Goal: Task Accomplishment & Management: Complete application form

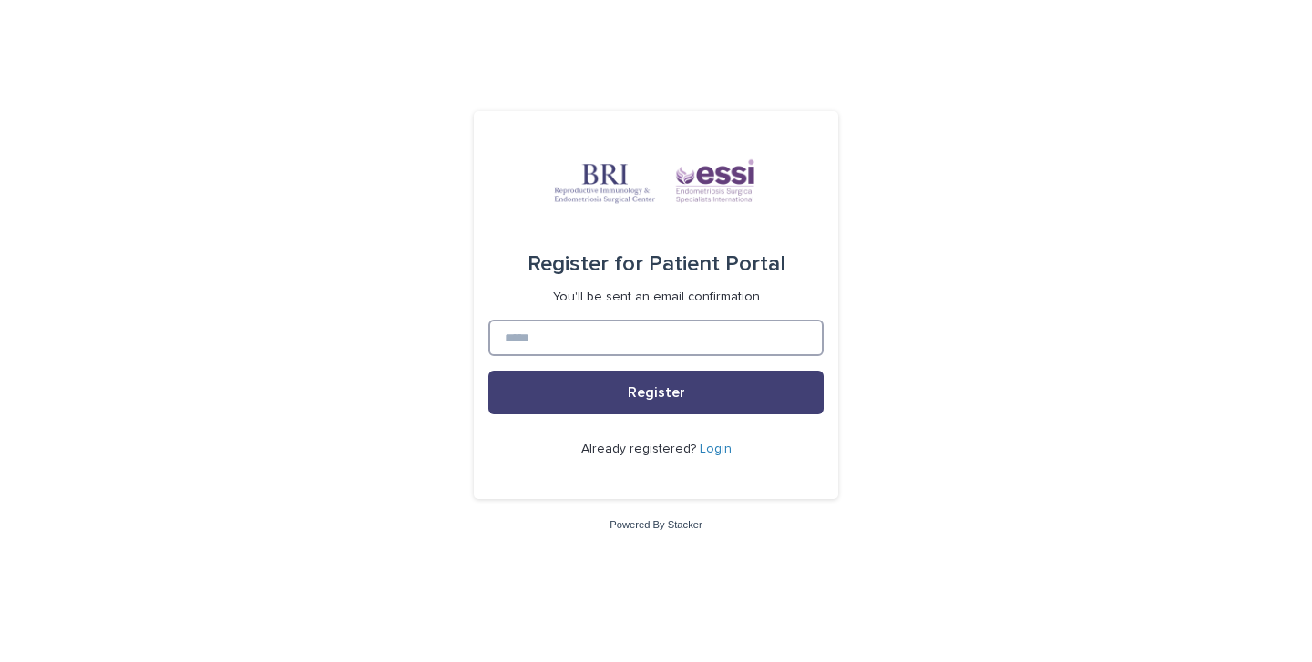
click at [536, 333] on input at bounding box center [655, 338] width 335 height 36
type input "**********"
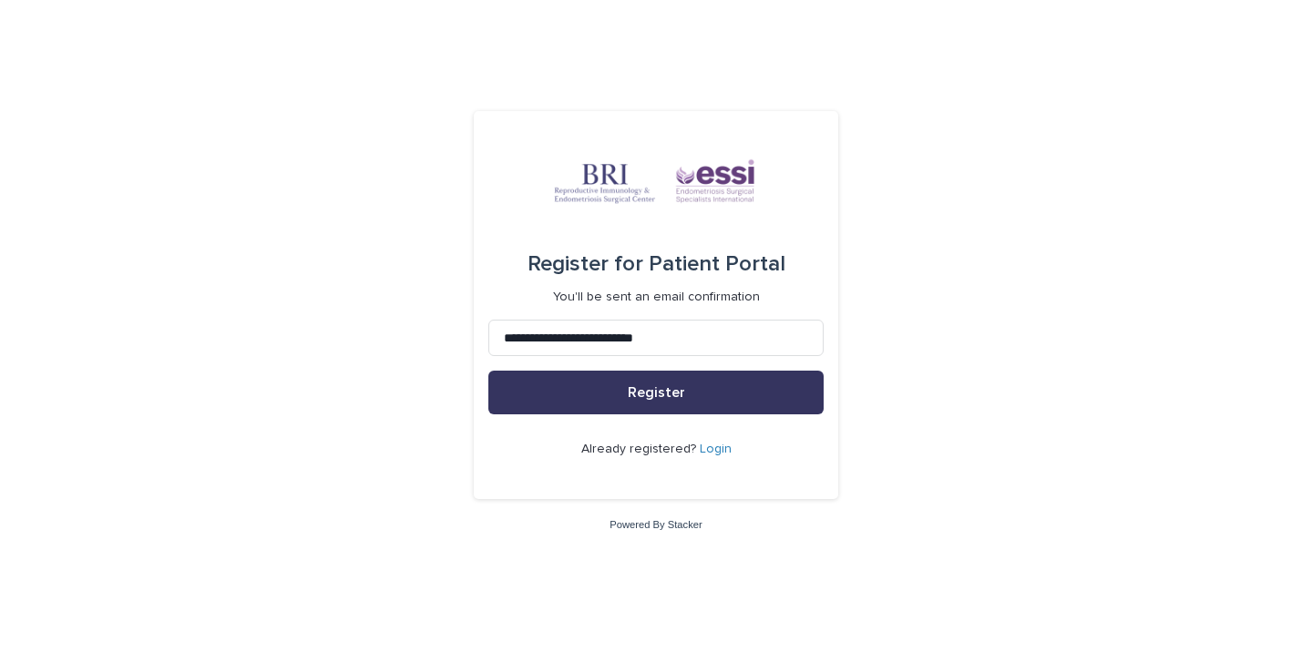
click at [620, 400] on button "Register" at bounding box center [655, 393] width 335 height 44
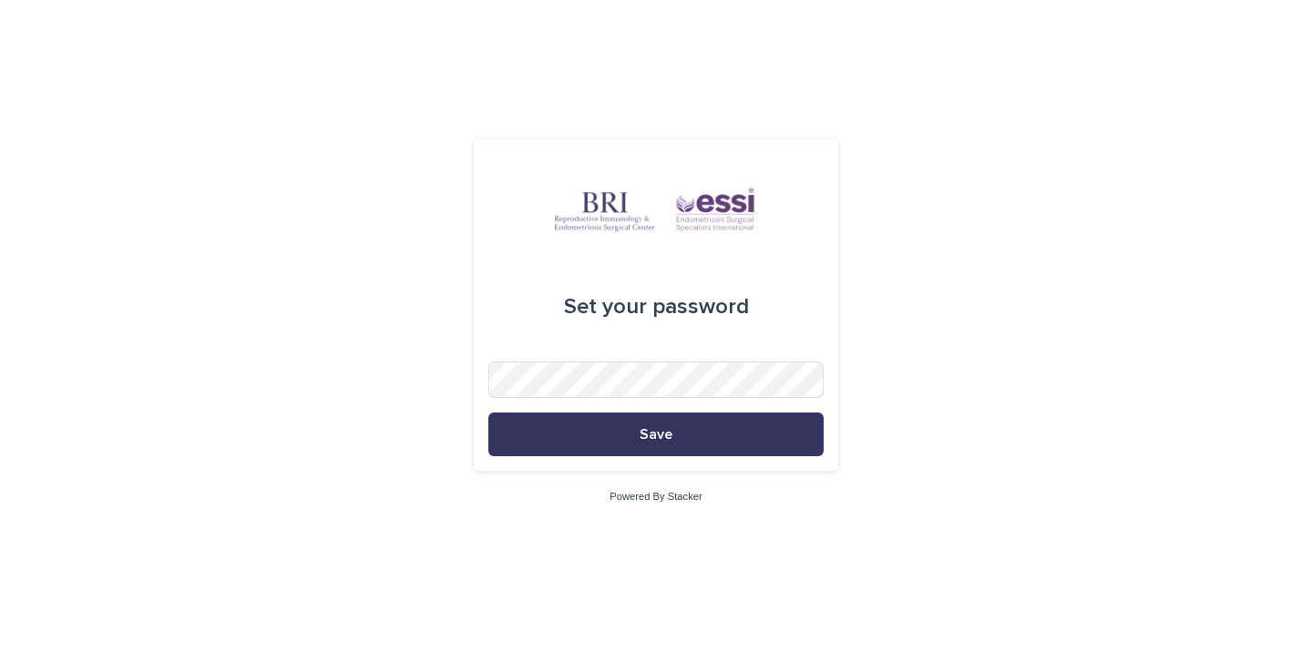
click at [660, 433] on span "Save" at bounding box center [656, 434] width 33 height 15
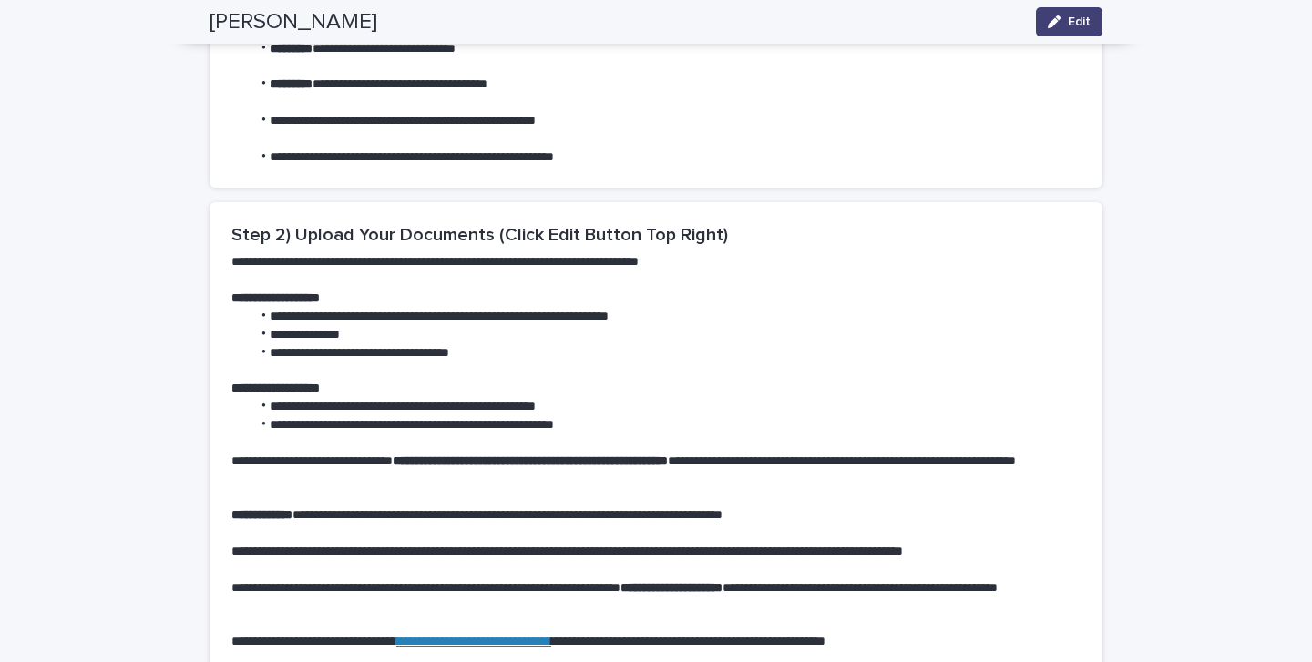
scroll to position [839, 0]
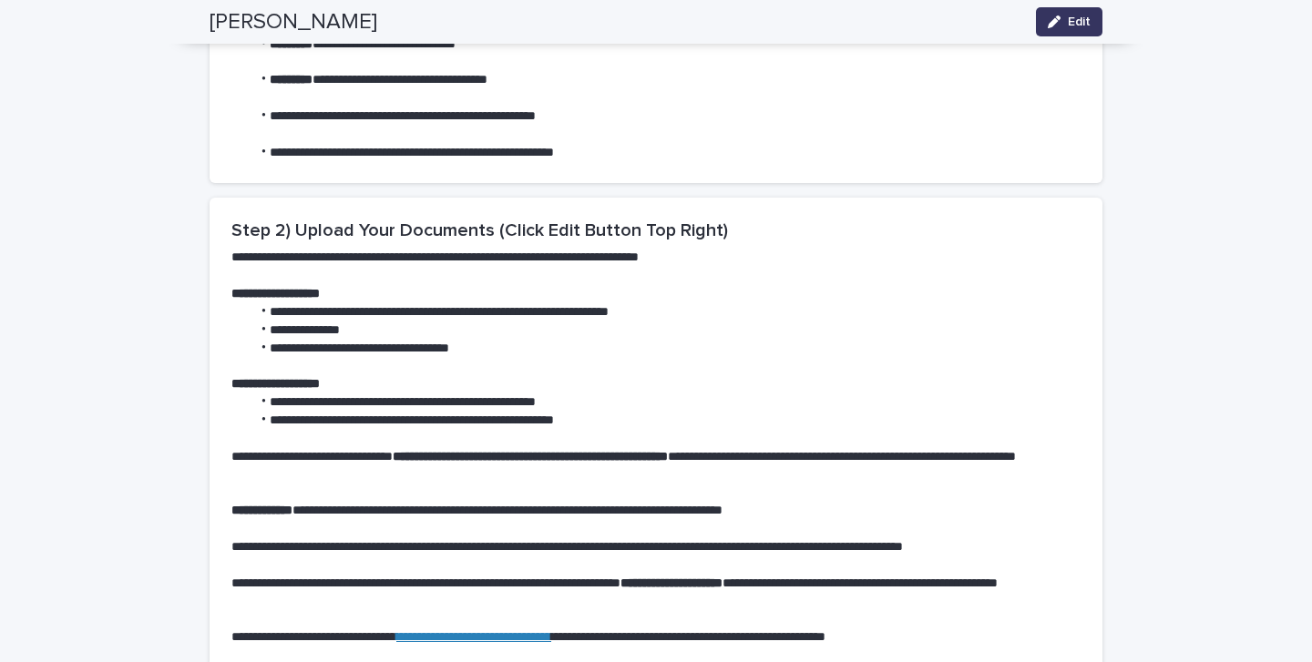
click at [1050, 27] on icon "button" at bounding box center [1054, 21] width 13 height 13
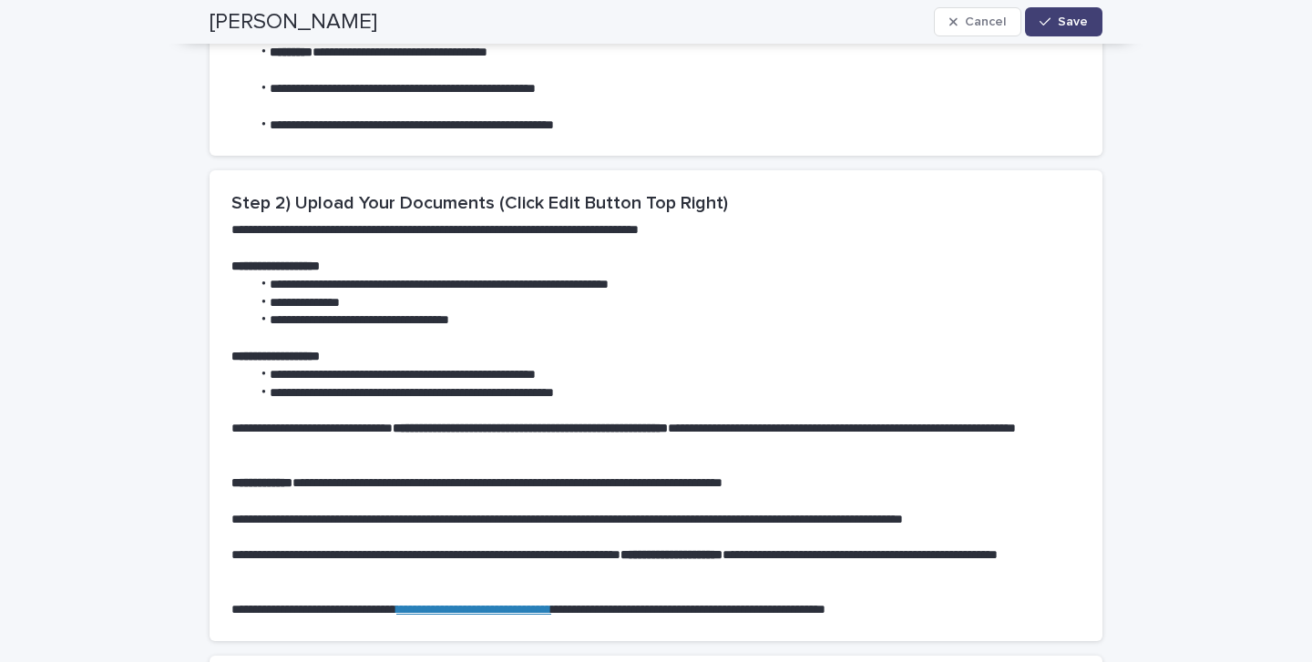
scroll to position [749, 0]
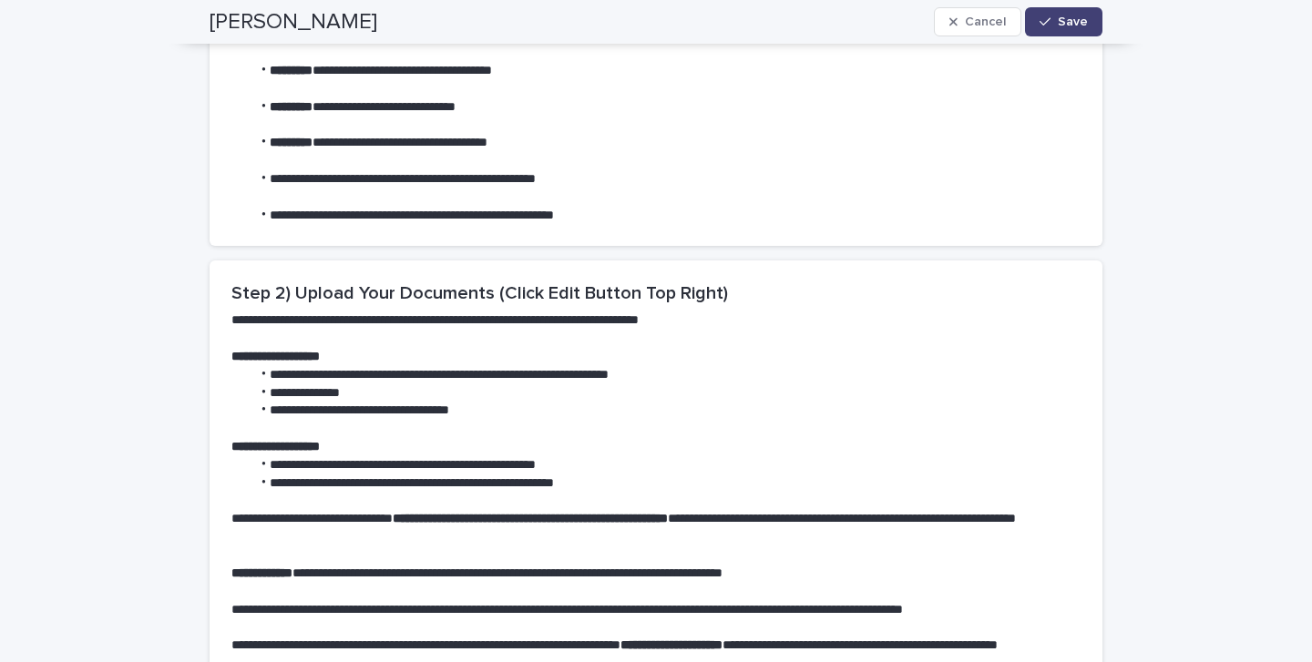
type textarea "**********"
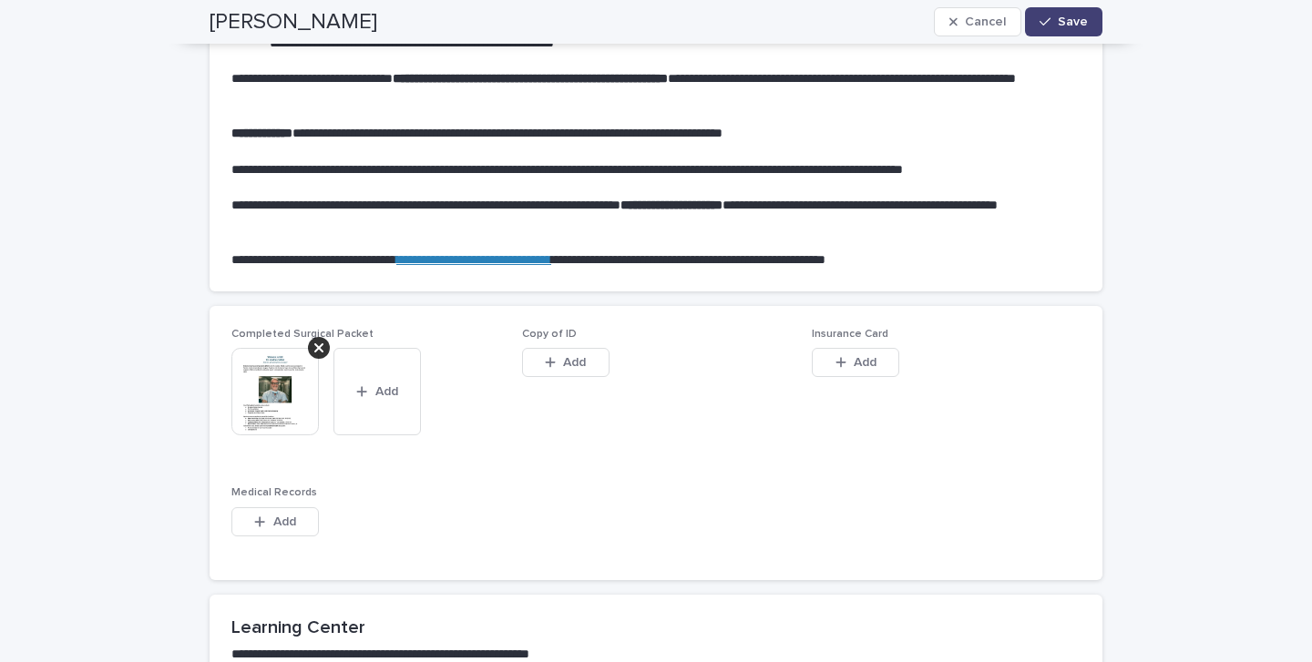
scroll to position [1205, 0]
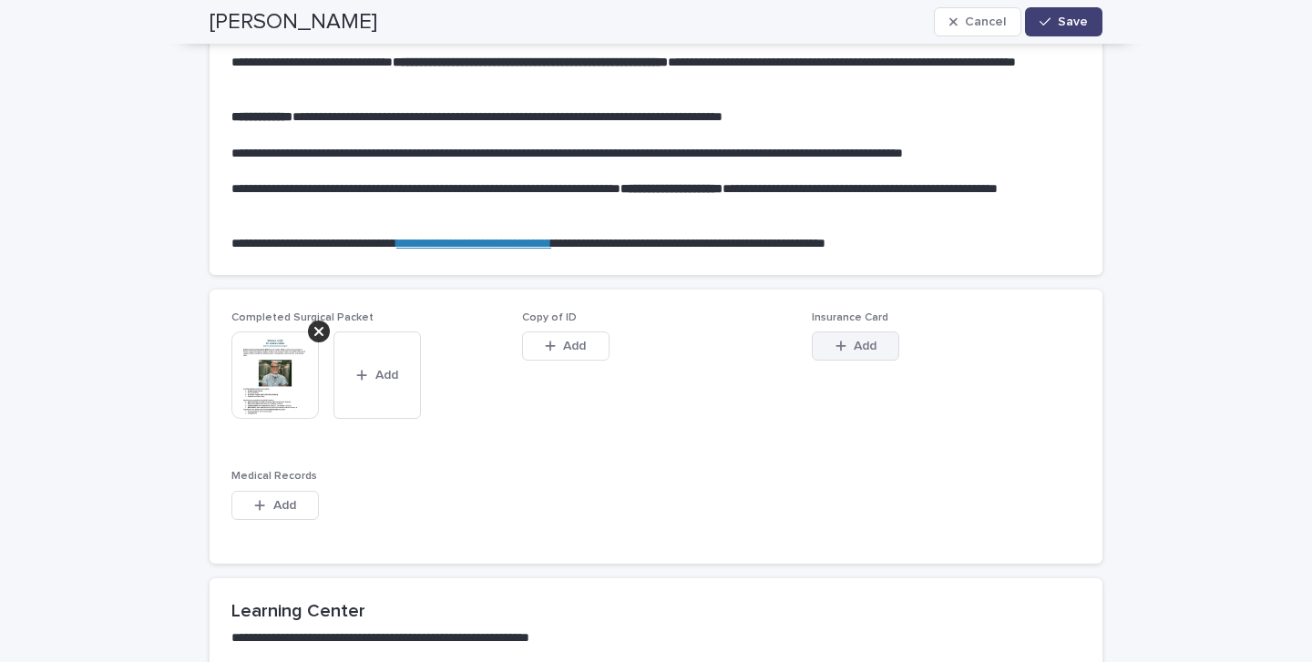
click at [835, 346] on icon "button" at bounding box center [840, 346] width 10 height 10
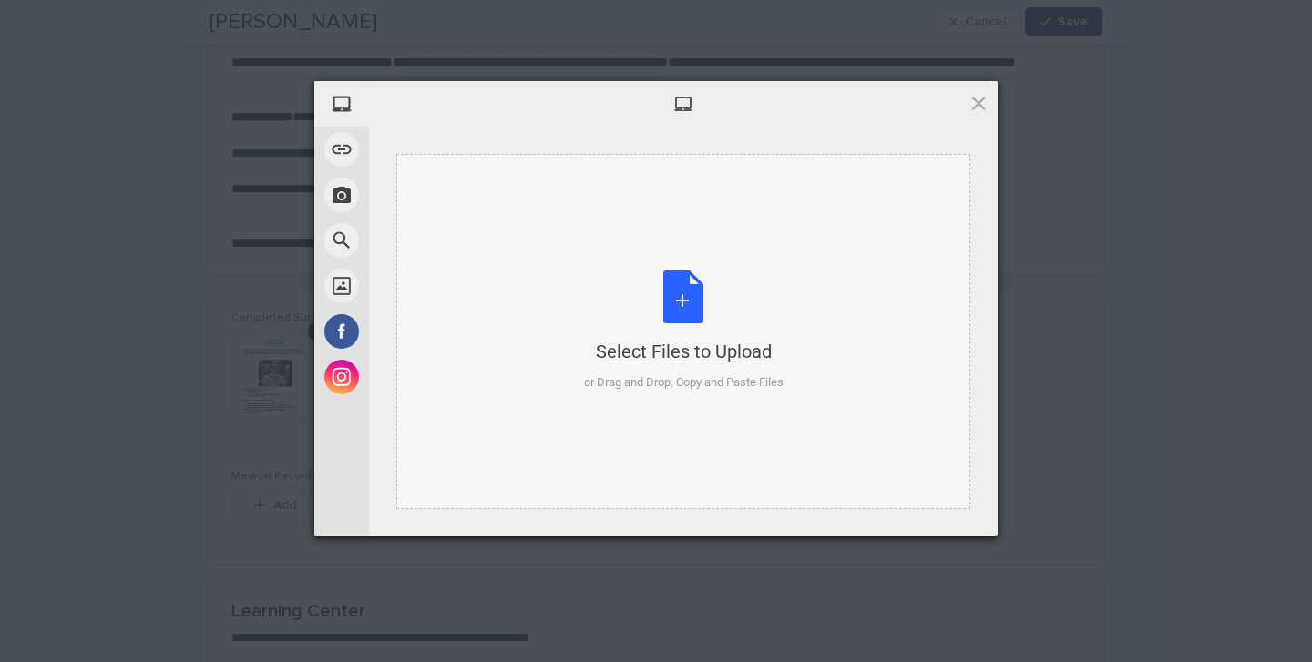
click at [682, 304] on div "Select Files to Upload or Drag and Drop, Copy and Paste Files" at bounding box center [684, 331] width 200 height 121
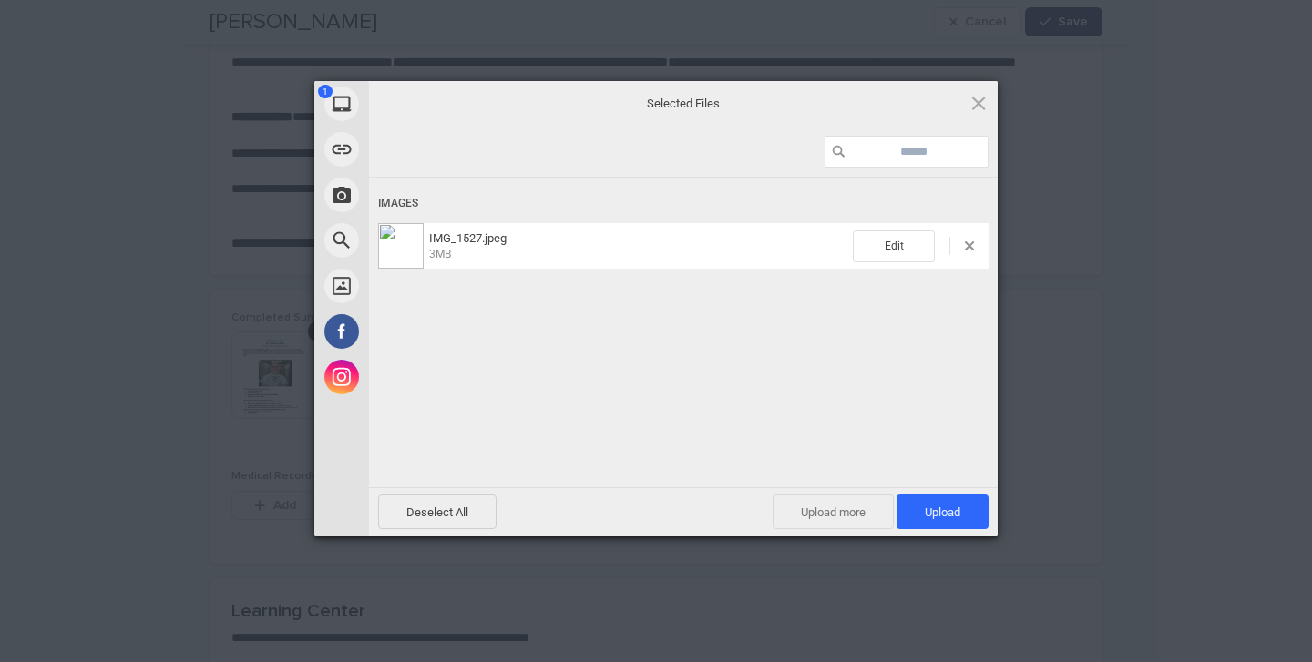
click at [839, 515] on span "Upload more" at bounding box center [833, 512] width 121 height 35
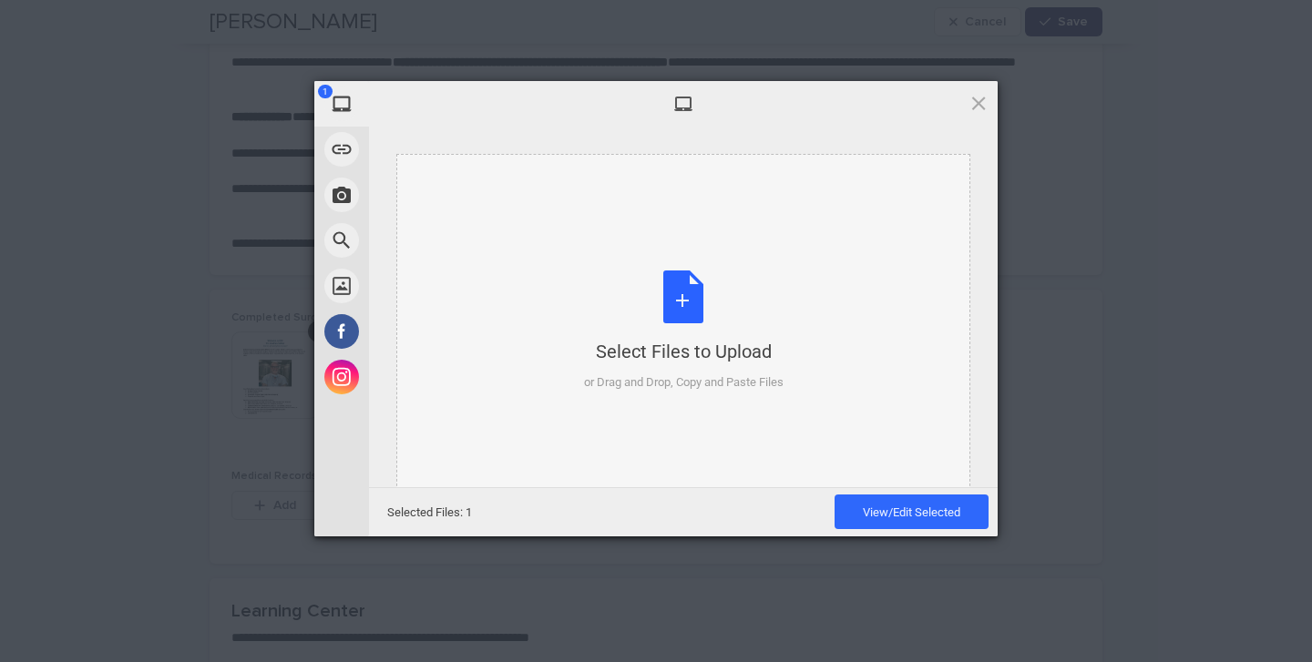
click at [679, 295] on div "Select Files to Upload or Drag and Drop, Copy and Paste Files" at bounding box center [684, 331] width 200 height 121
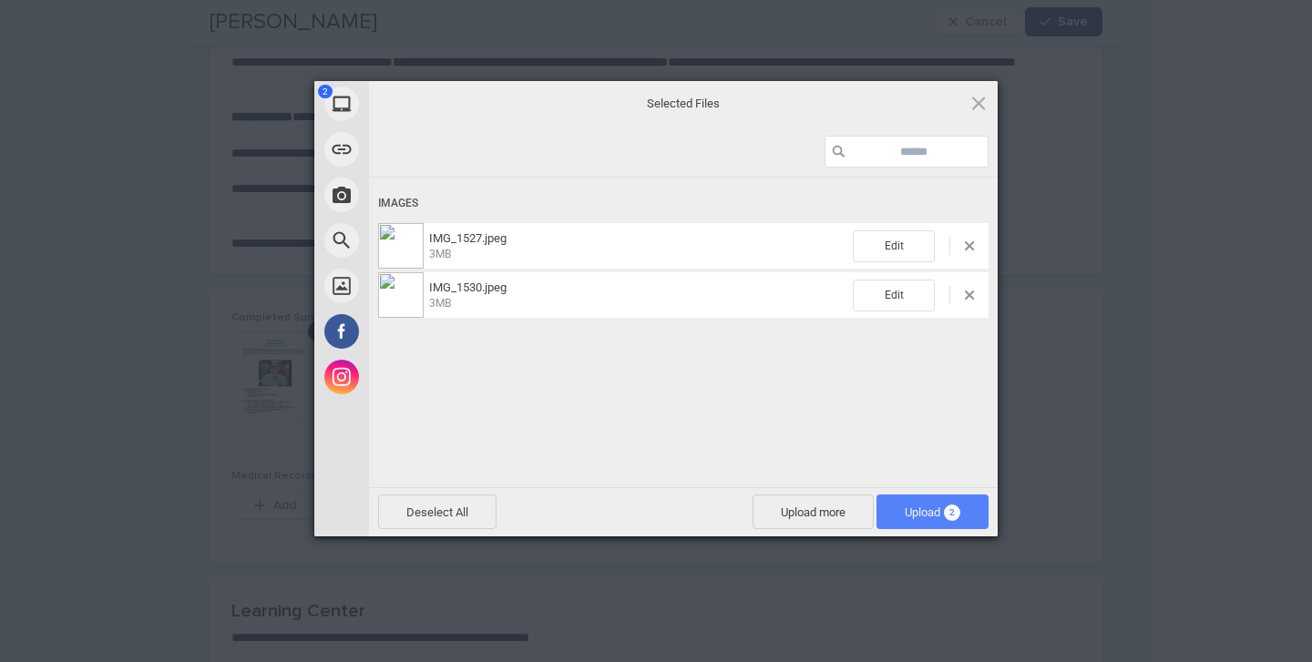
click at [913, 507] on span "Upload 2" at bounding box center [933, 513] width 56 height 14
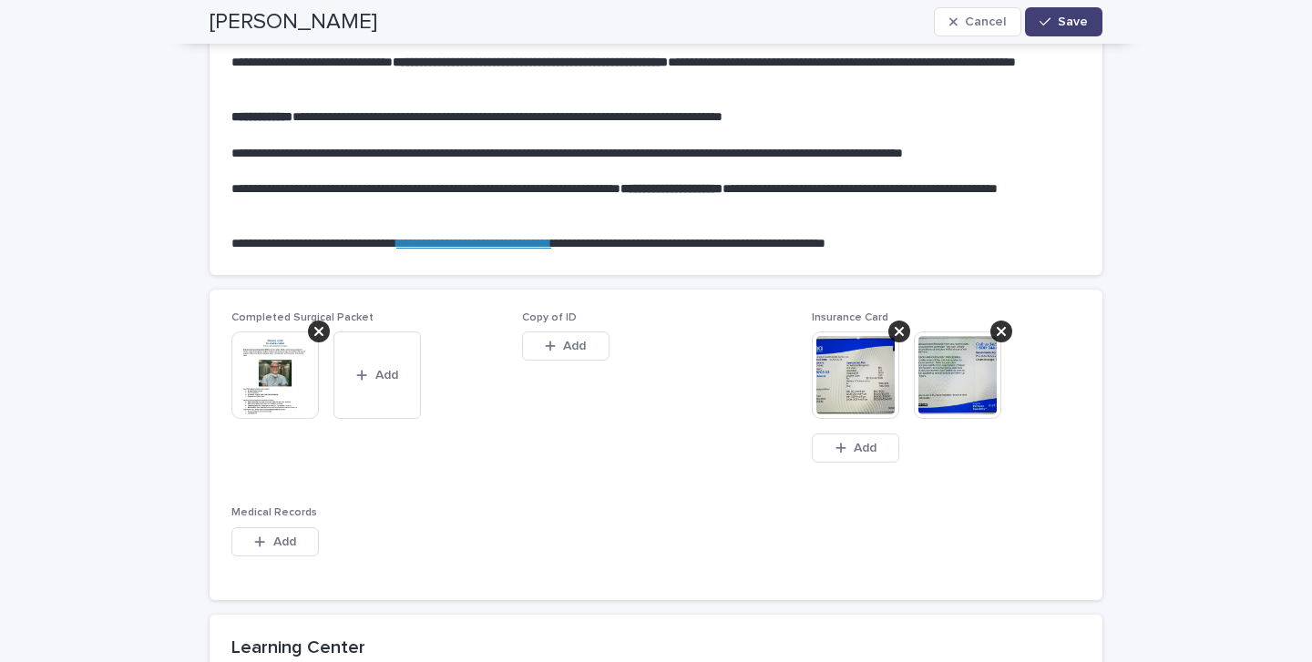
type textarea "**********"
click at [283, 599] on span "Add" at bounding box center [284, 600] width 23 height 13
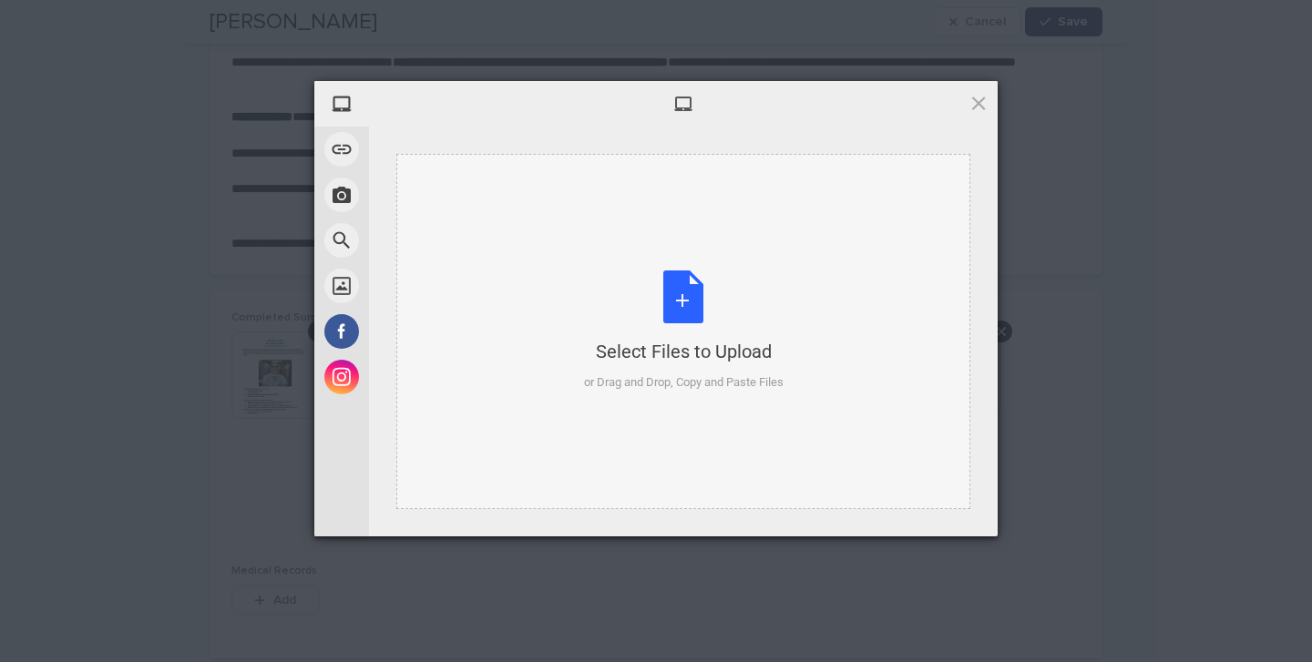
click at [675, 294] on div "Select Files to Upload or Drag and Drop, Copy and Paste Files" at bounding box center [684, 331] width 200 height 121
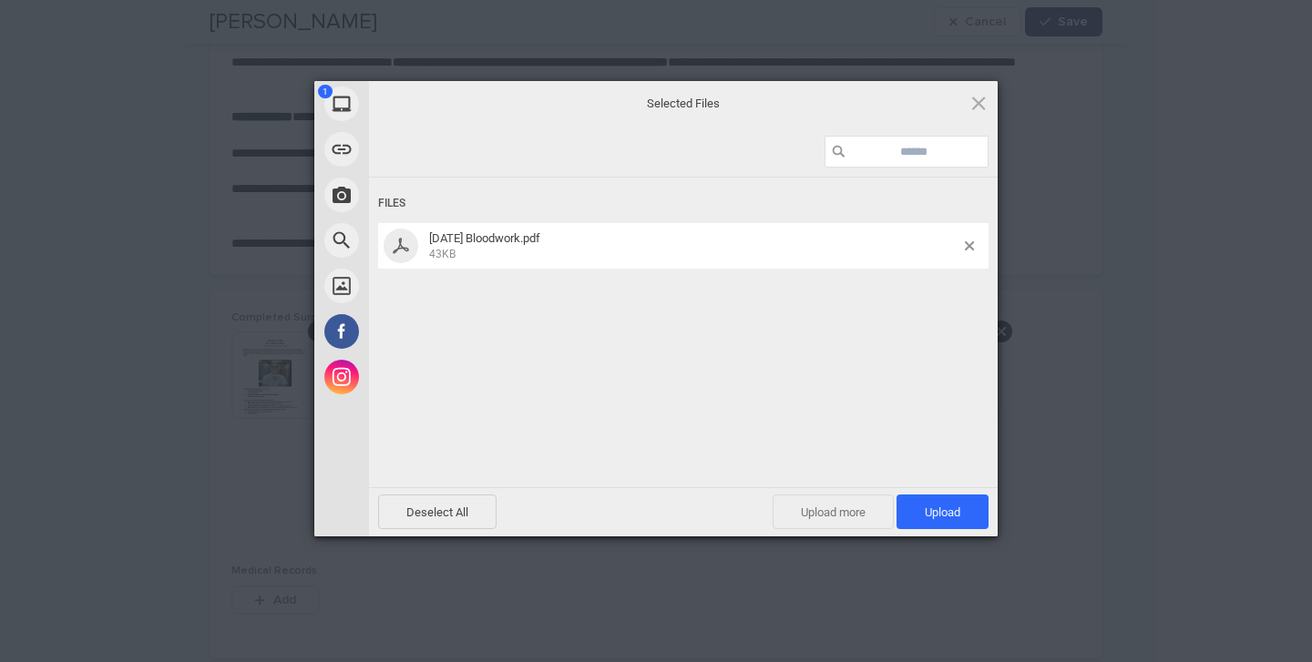
click at [812, 523] on span "Upload more" at bounding box center [833, 512] width 121 height 35
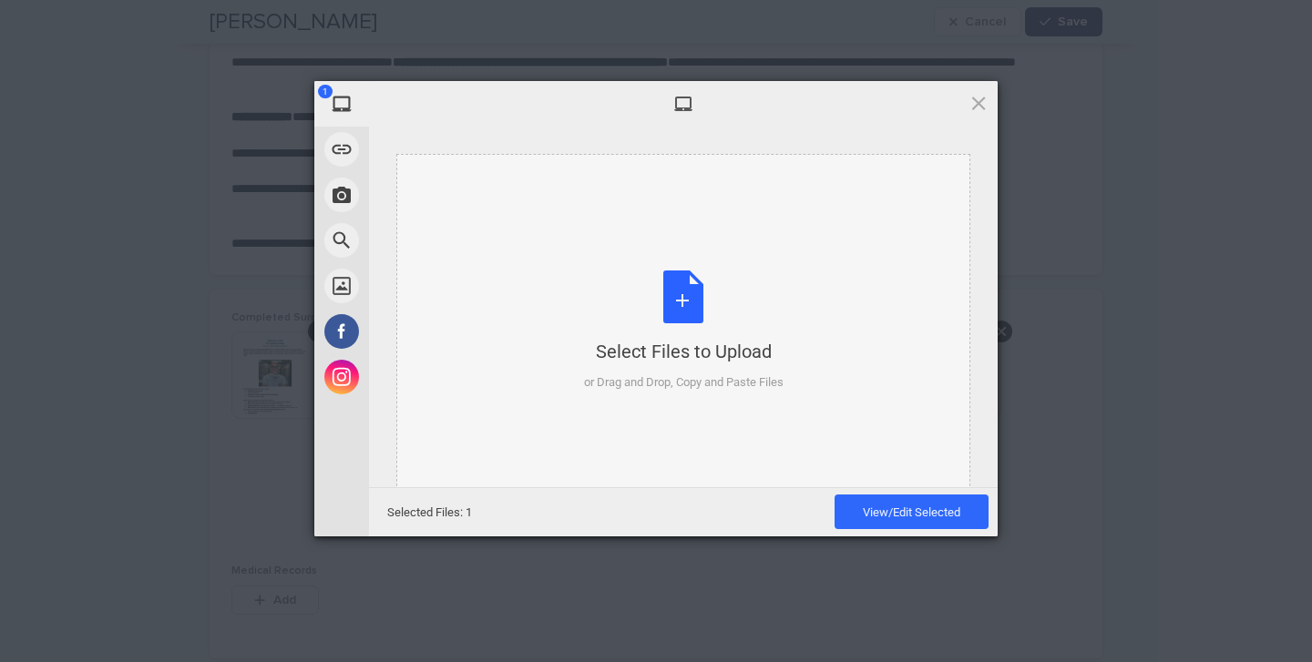
click at [673, 299] on div "Select Files to Upload or Drag and Drop, Copy and Paste Files" at bounding box center [684, 331] width 200 height 121
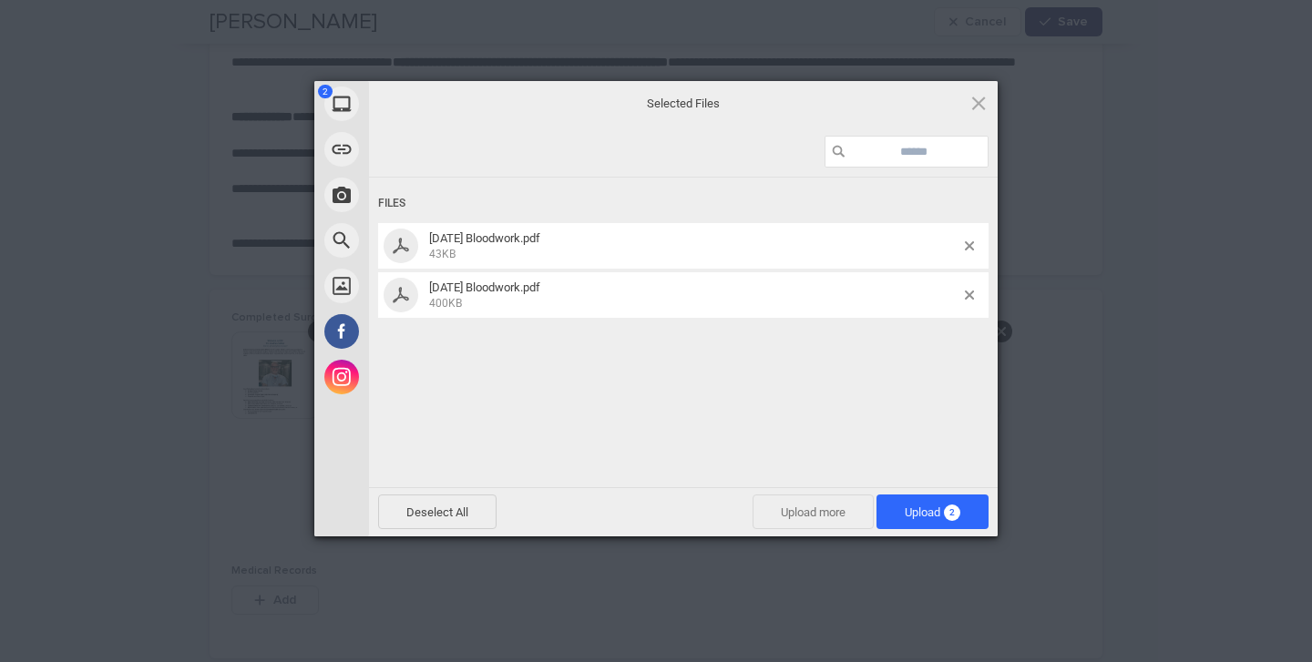
click at [799, 507] on span "Upload more" at bounding box center [813, 512] width 121 height 35
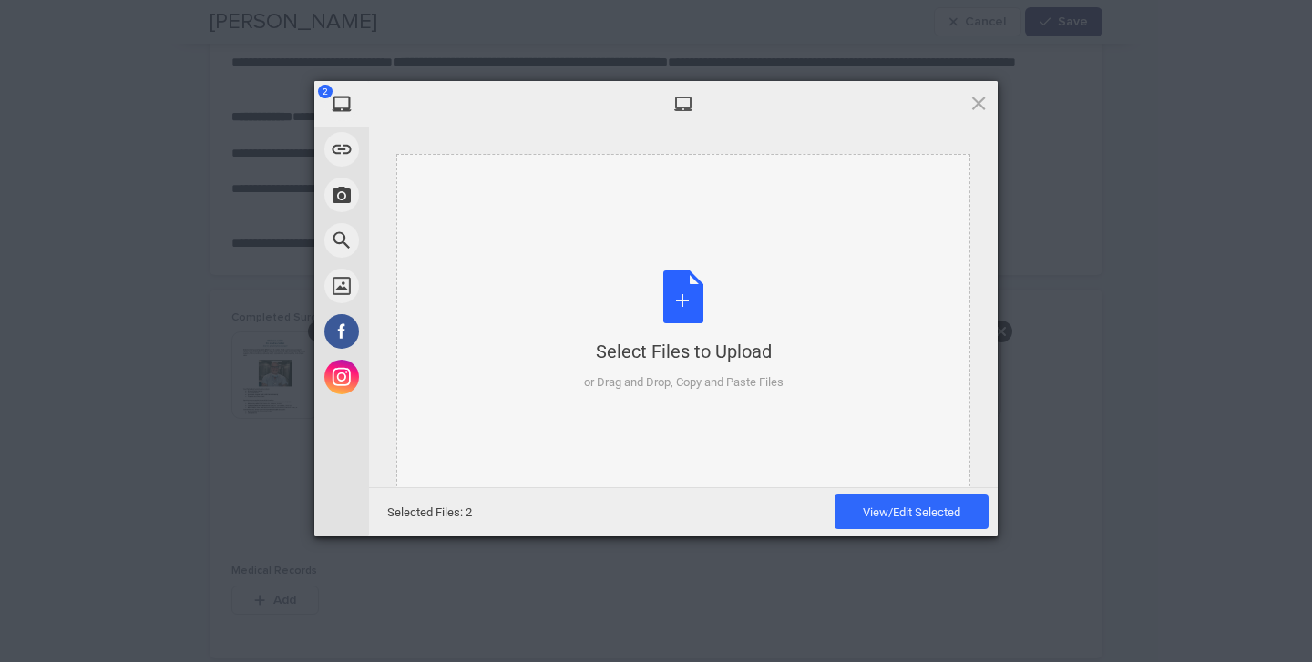
click at [672, 306] on div "Select Files to Upload or Drag and Drop, Copy and Paste Files" at bounding box center [684, 331] width 200 height 121
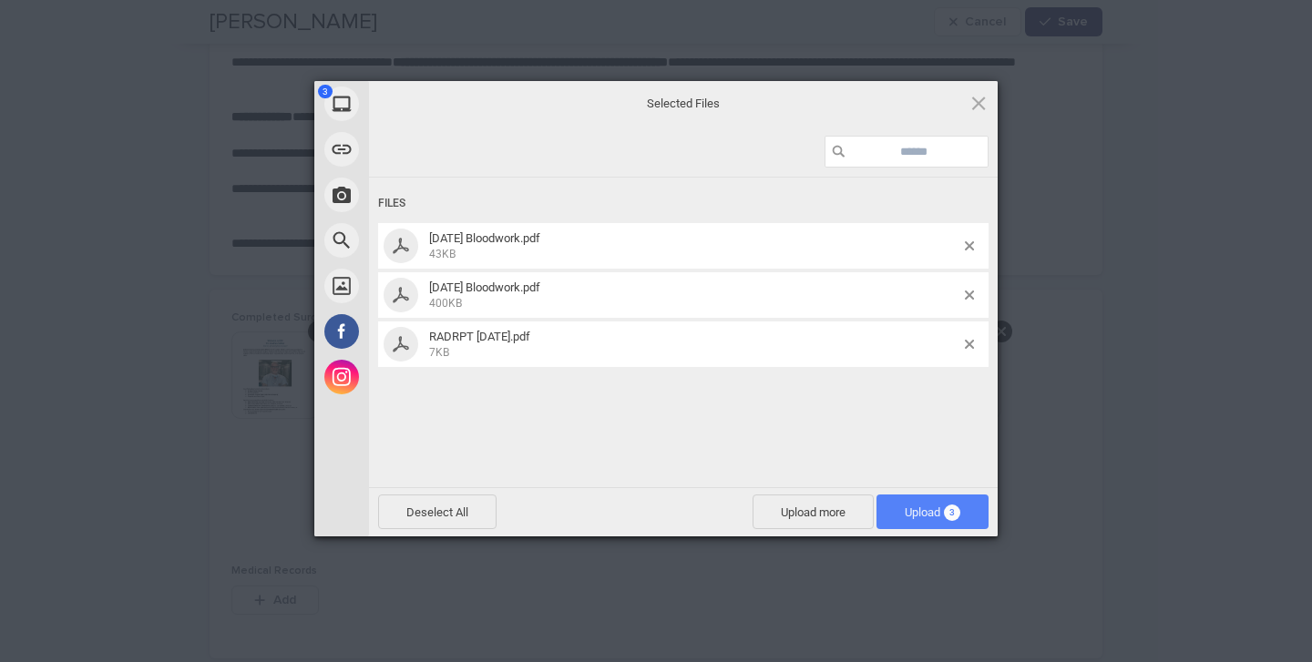
click at [937, 511] on span "Upload 3" at bounding box center [933, 513] width 56 height 14
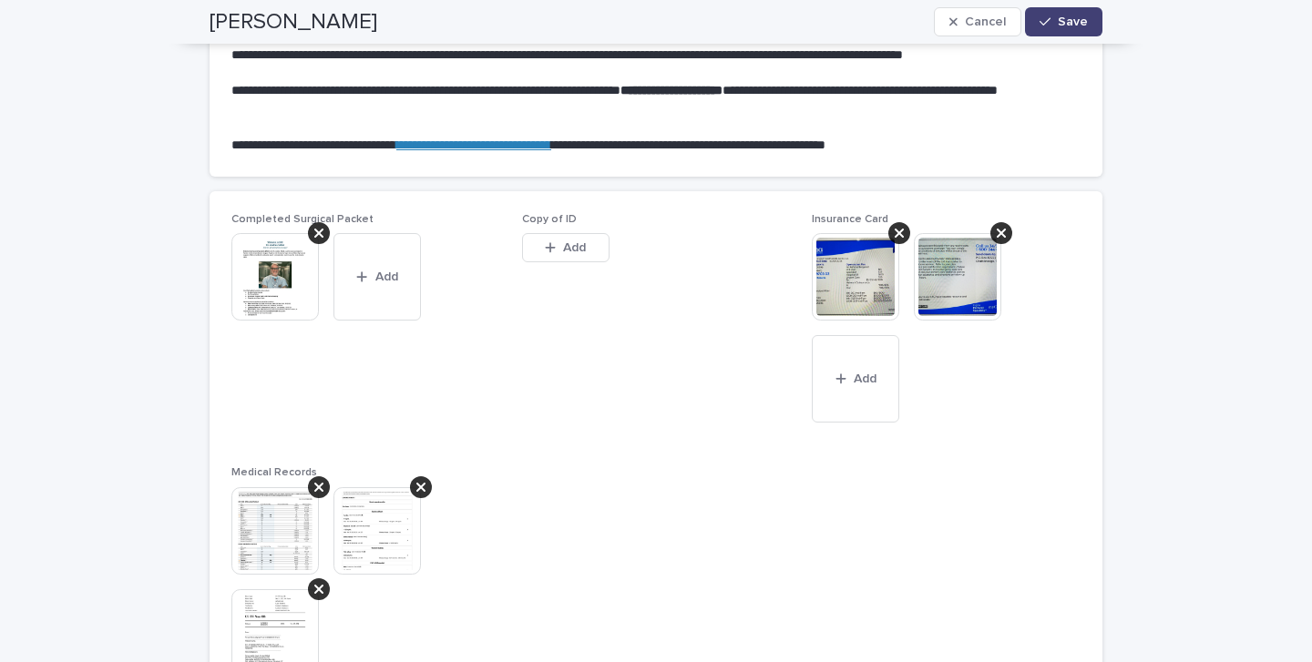
scroll to position [1352, 0]
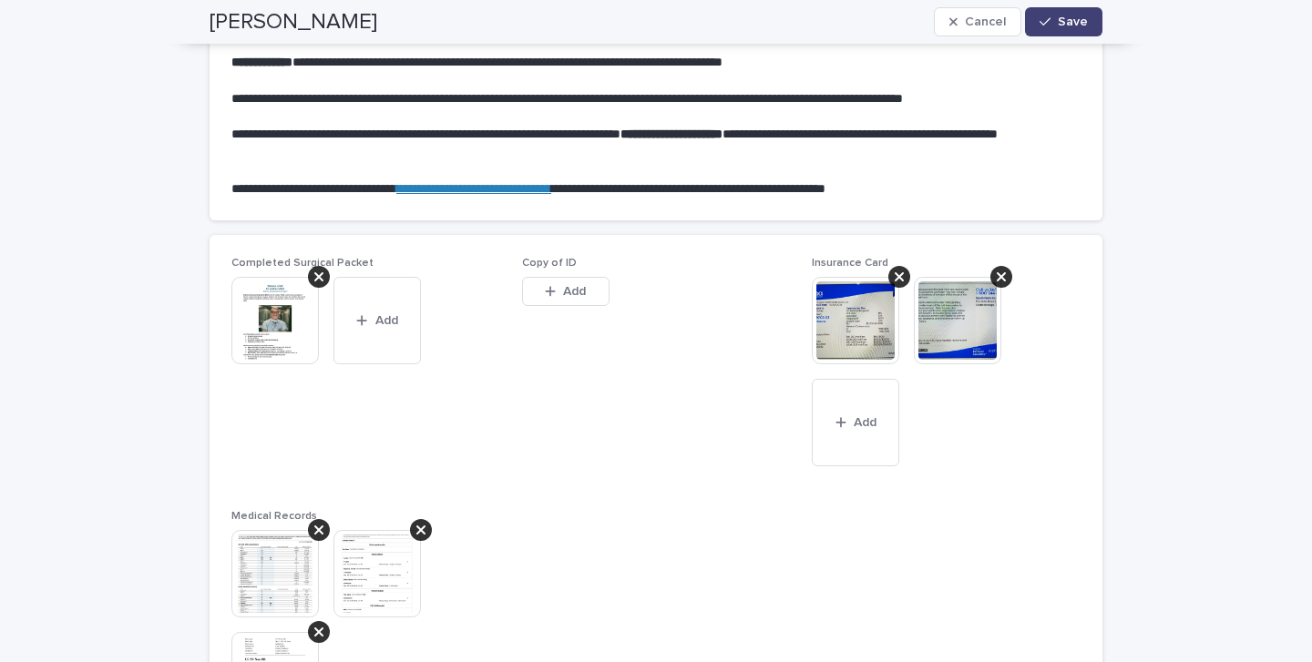
type textarea "**********"
click at [571, 300] on button "Add" at bounding box center [565, 291] width 87 height 29
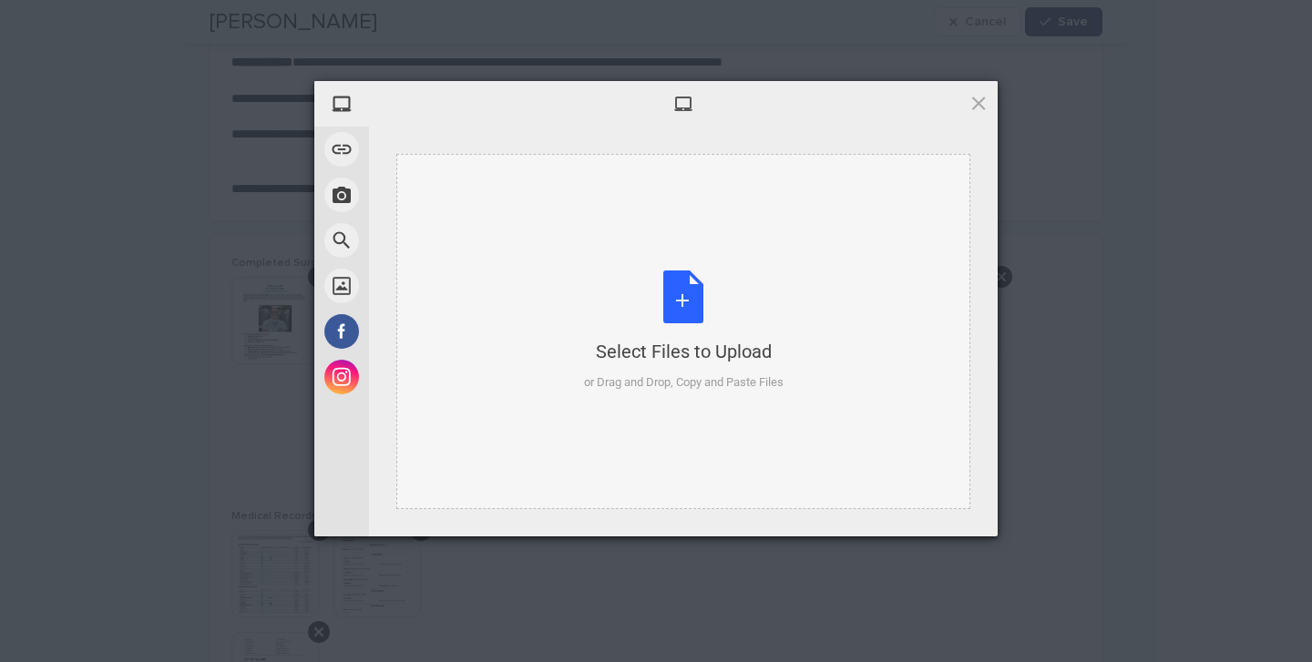
click at [691, 300] on div "Select Files to Upload or Drag and Drop, Copy and Paste Files" at bounding box center [684, 331] width 200 height 121
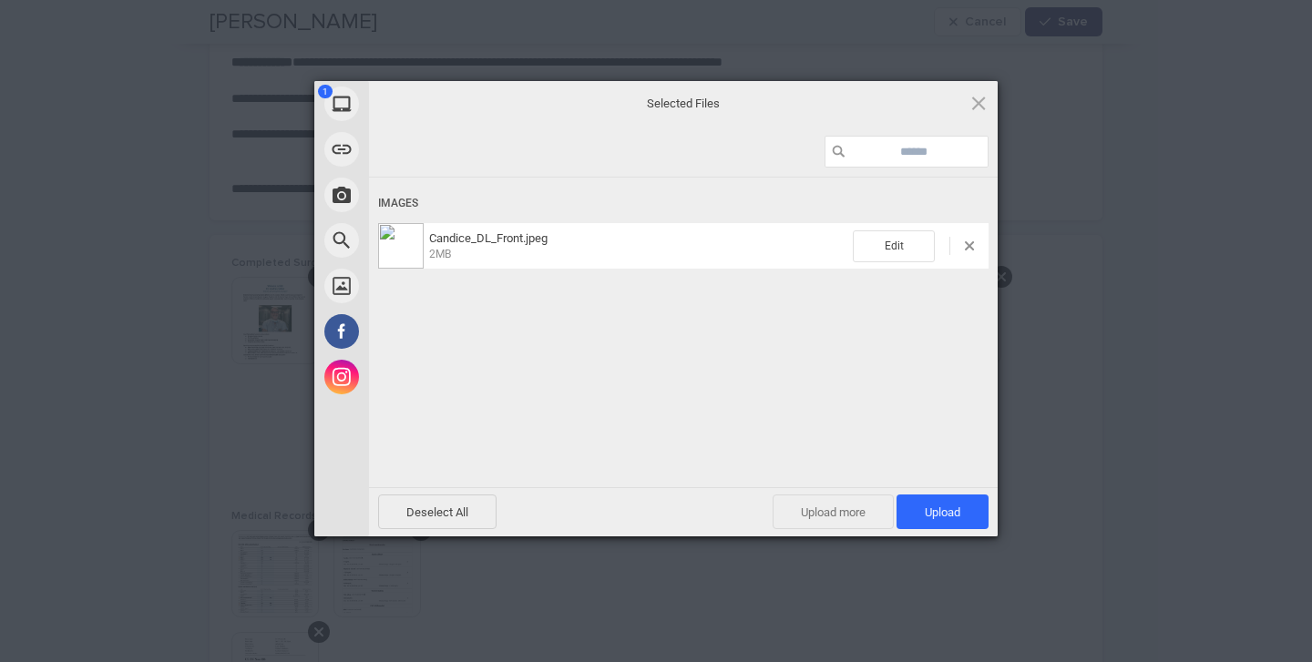
click at [825, 507] on span "Upload more" at bounding box center [833, 512] width 121 height 35
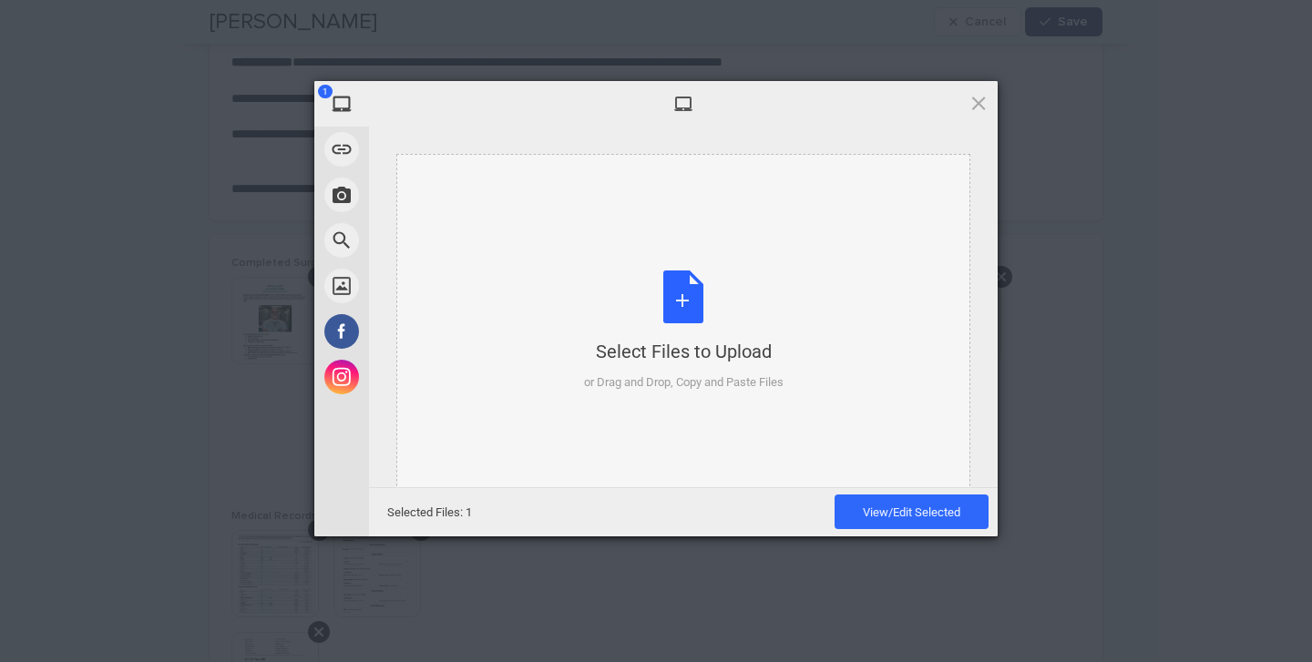
click at [683, 297] on div "Select Files to Upload or Drag and Drop, Copy and Paste Files" at bounding box center [684, 331] width 200 height 121
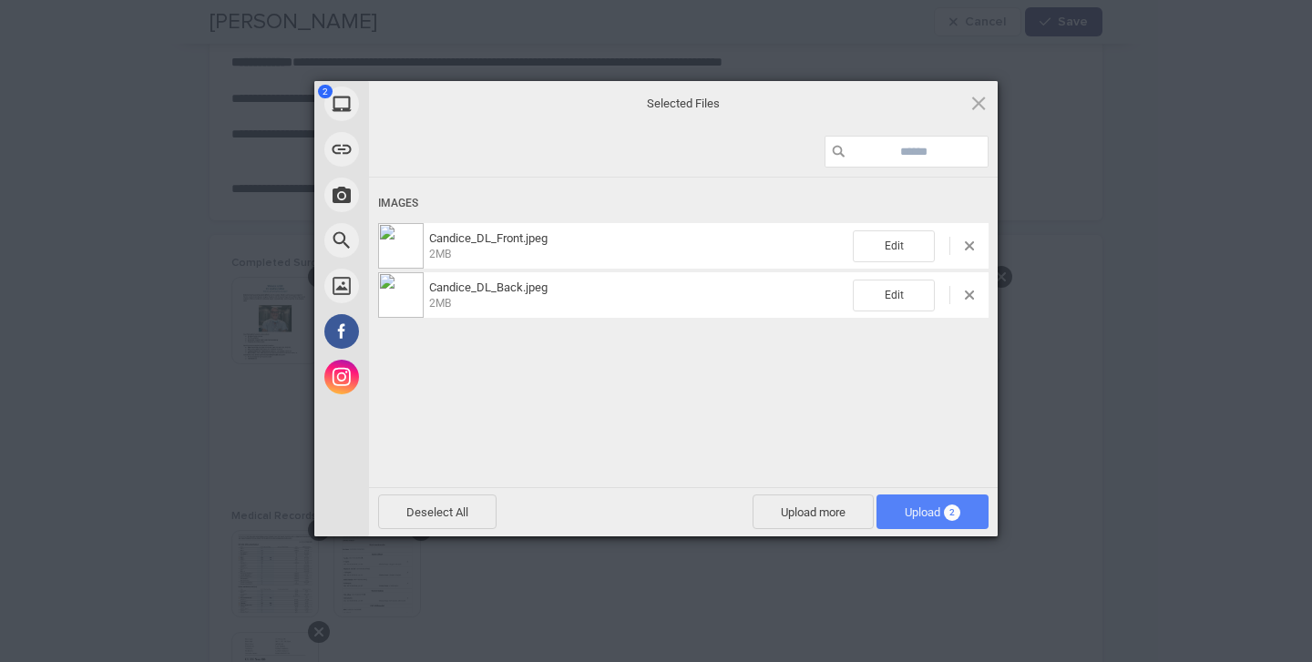
click at [928, 510] on span "Upload 2" at bounding box center [933, 513] width 56 height 14
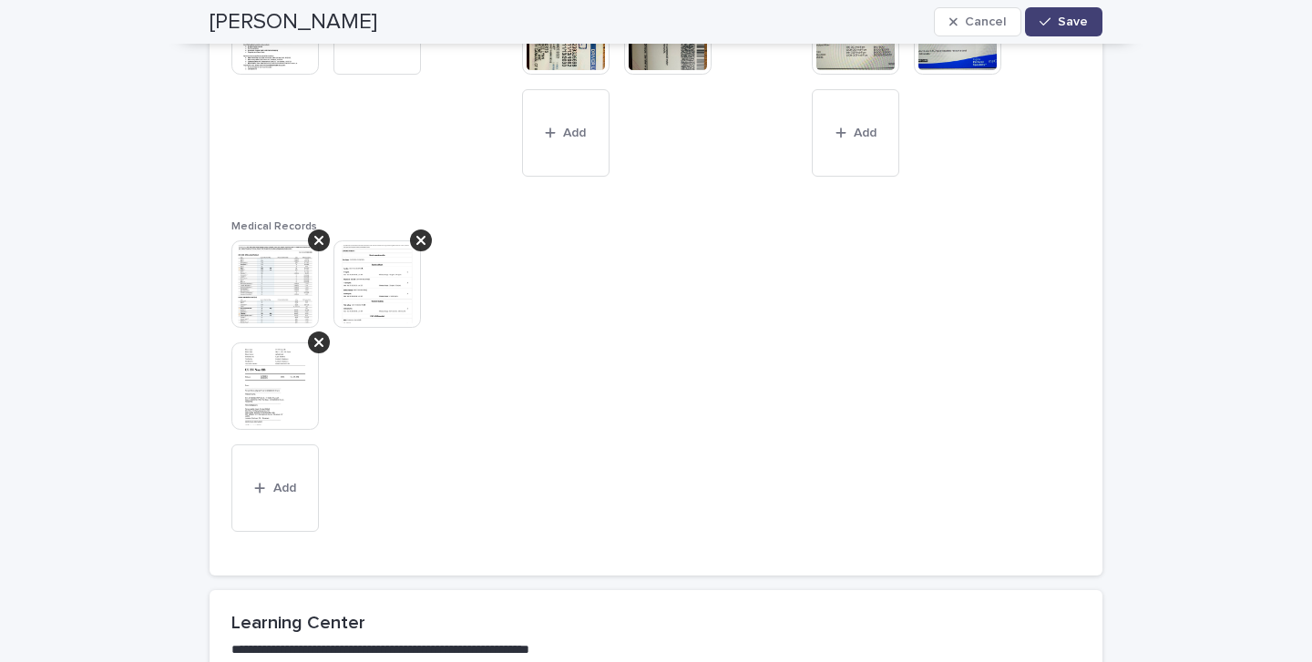
scroll to position [1631, 0]
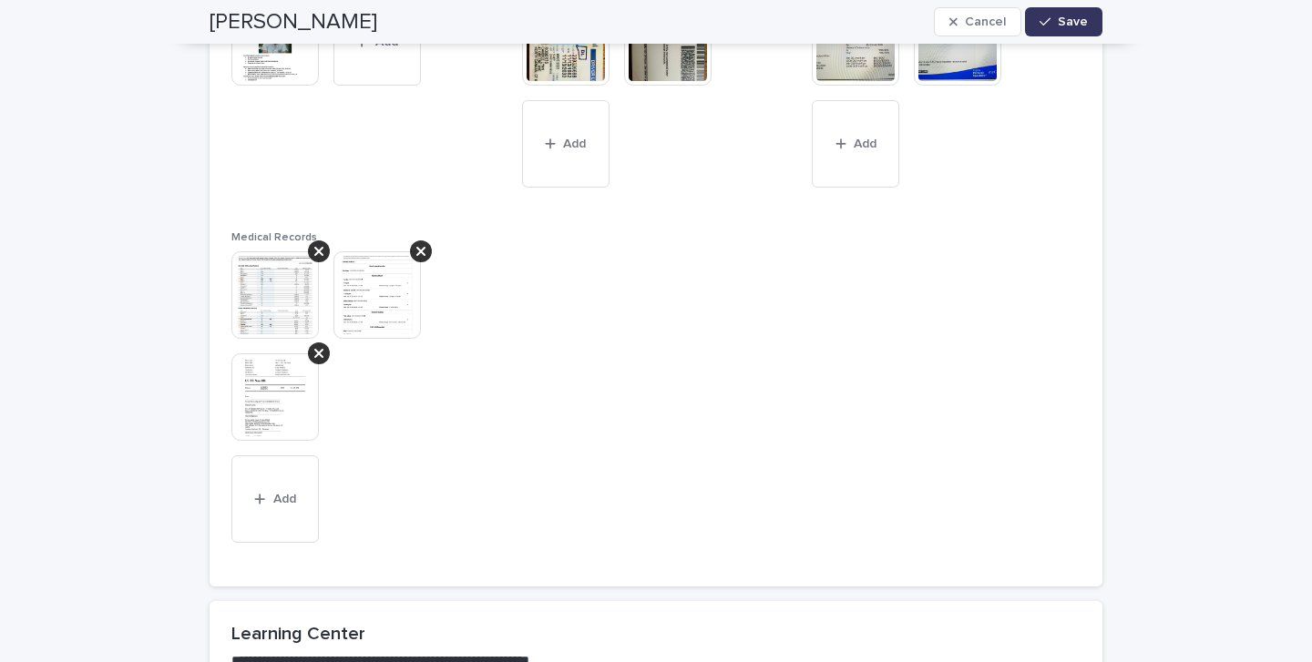
click at [1070, 23] on span "Save" at bounding box center [1073, 21] width 30 height 13
type textarea "**********"
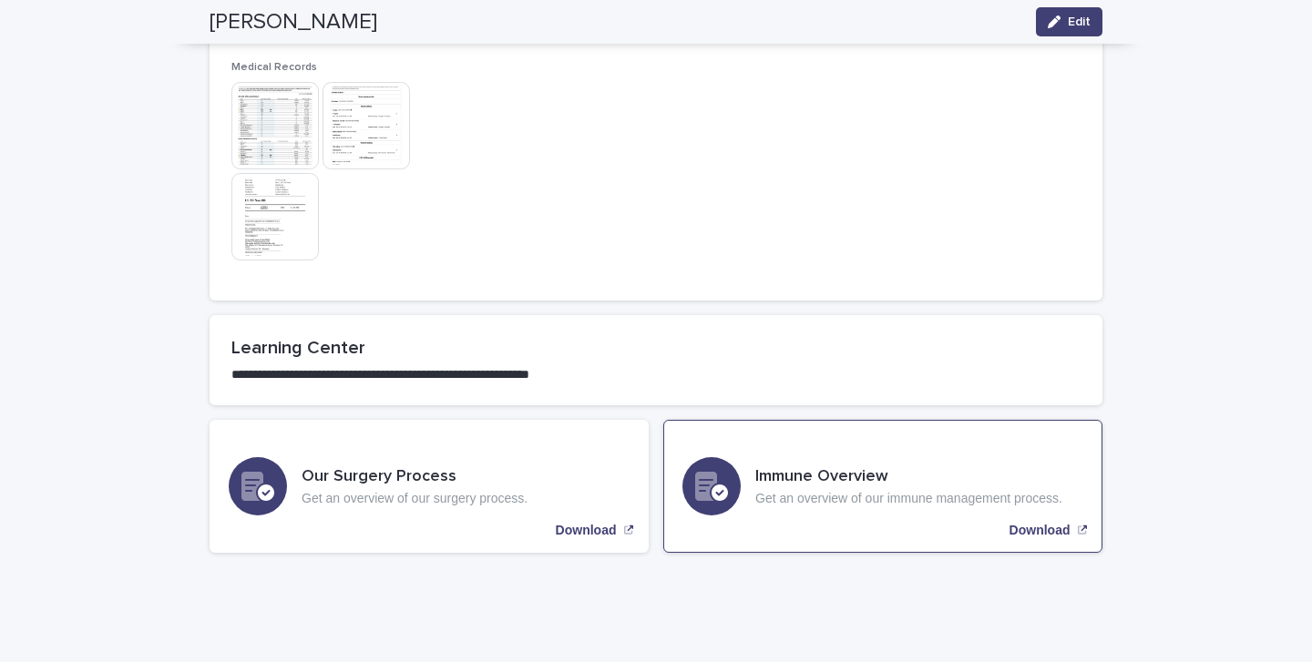
click at [1025, 523] on p "Download" at bounding box center [1039, 530] width 61 height 15
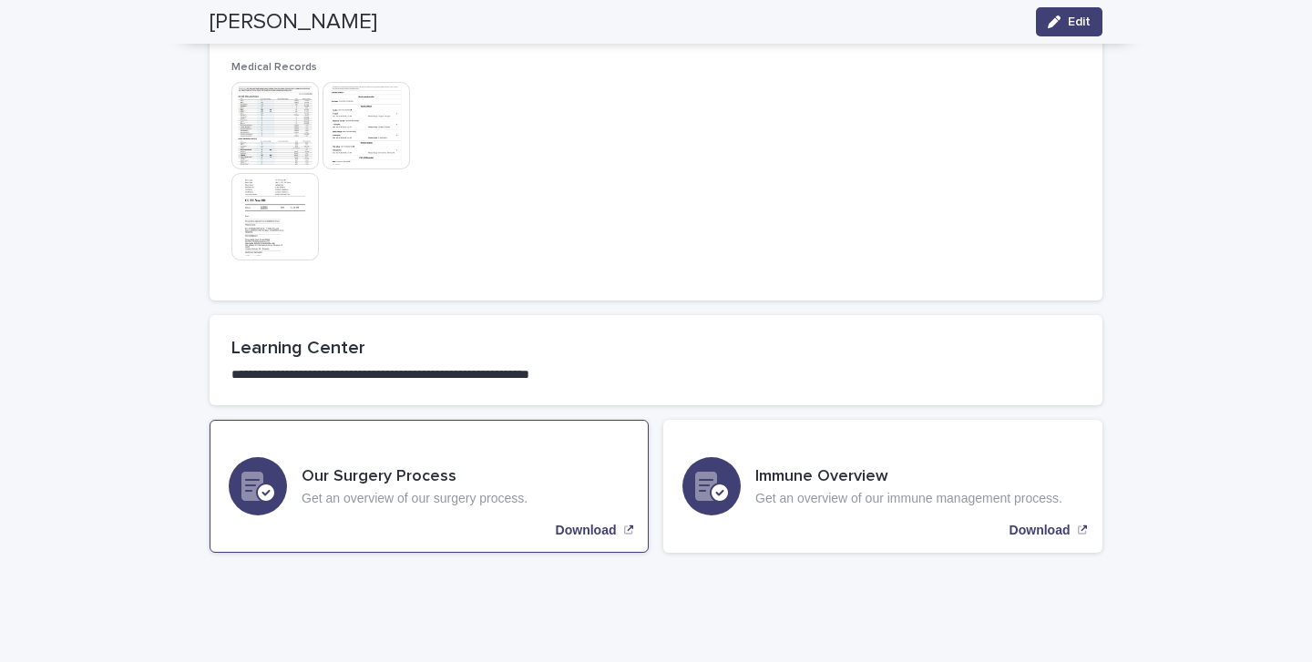
click at [411, 467] on h3 "Our Surgery Process" at bounding box center [415, 477] width 226 height 20
